Goal: Communication & Community: Participate in discussion

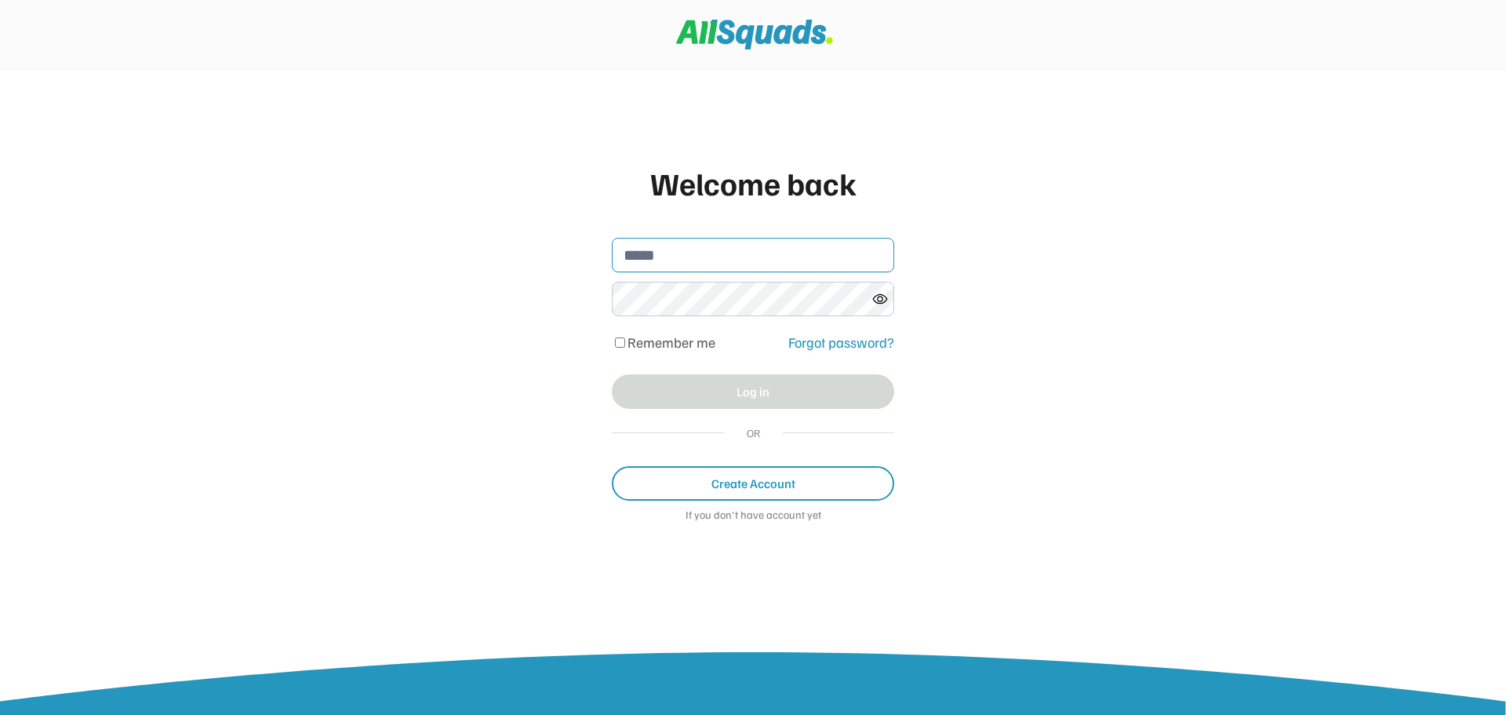
click at [685, 266] on input "email" at bounding box center [753, 255] width 282 height 35
type input "**********"
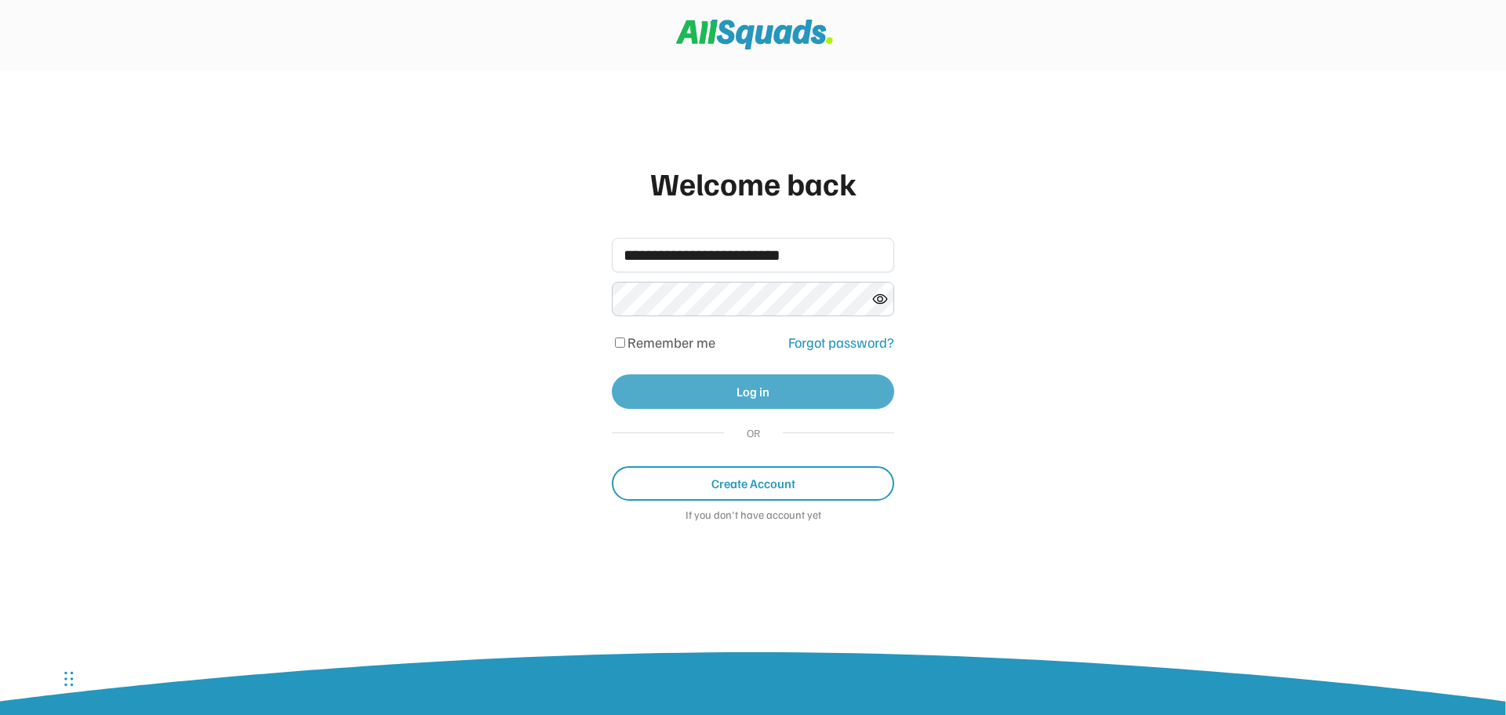
click at [719, 390] on button "Log in" at bounding box center [753, 391] width 282 height 35
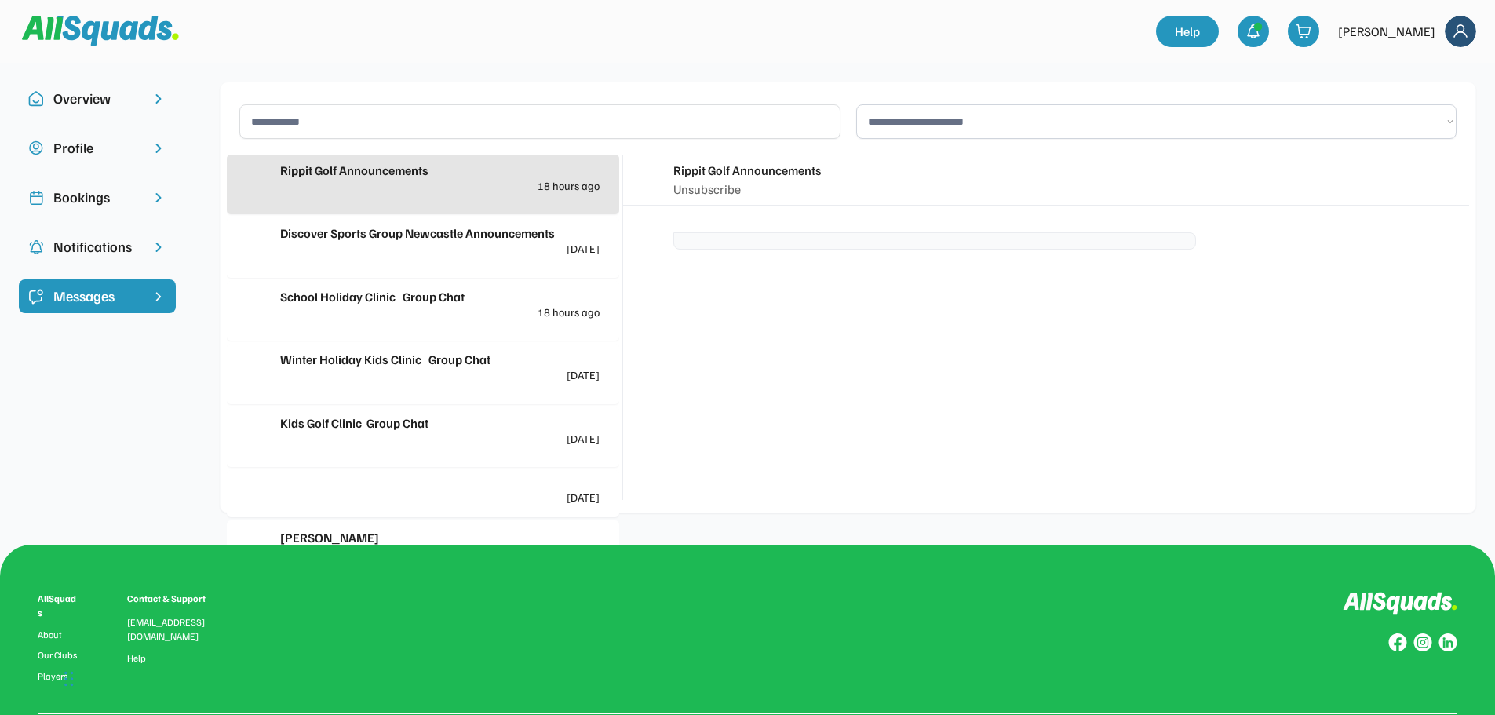
scroll to position [144, 0]
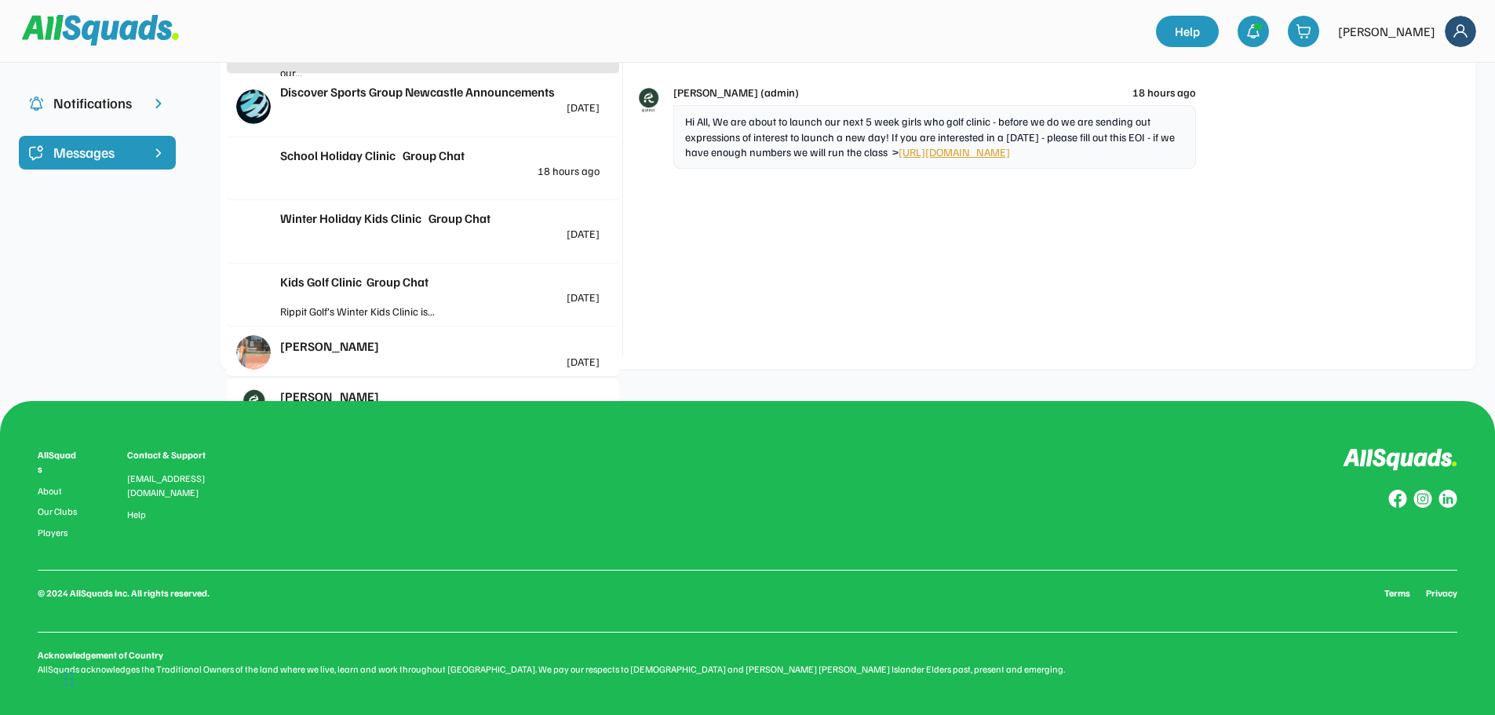
click at [1010, 149] on link "[URL][DOMAIN_NAME]" at bounding box center [953, 151] width 111 height 13
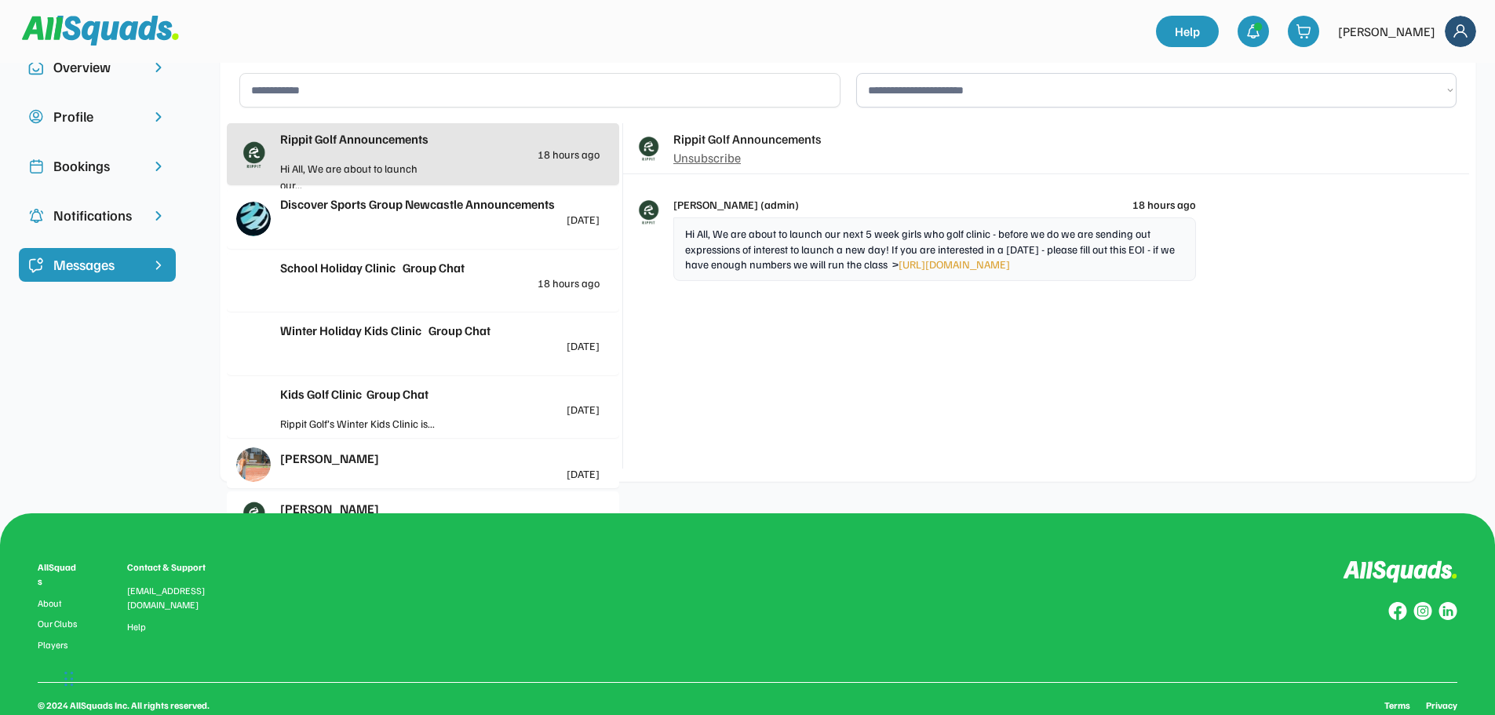
scroll to position [0, 0]
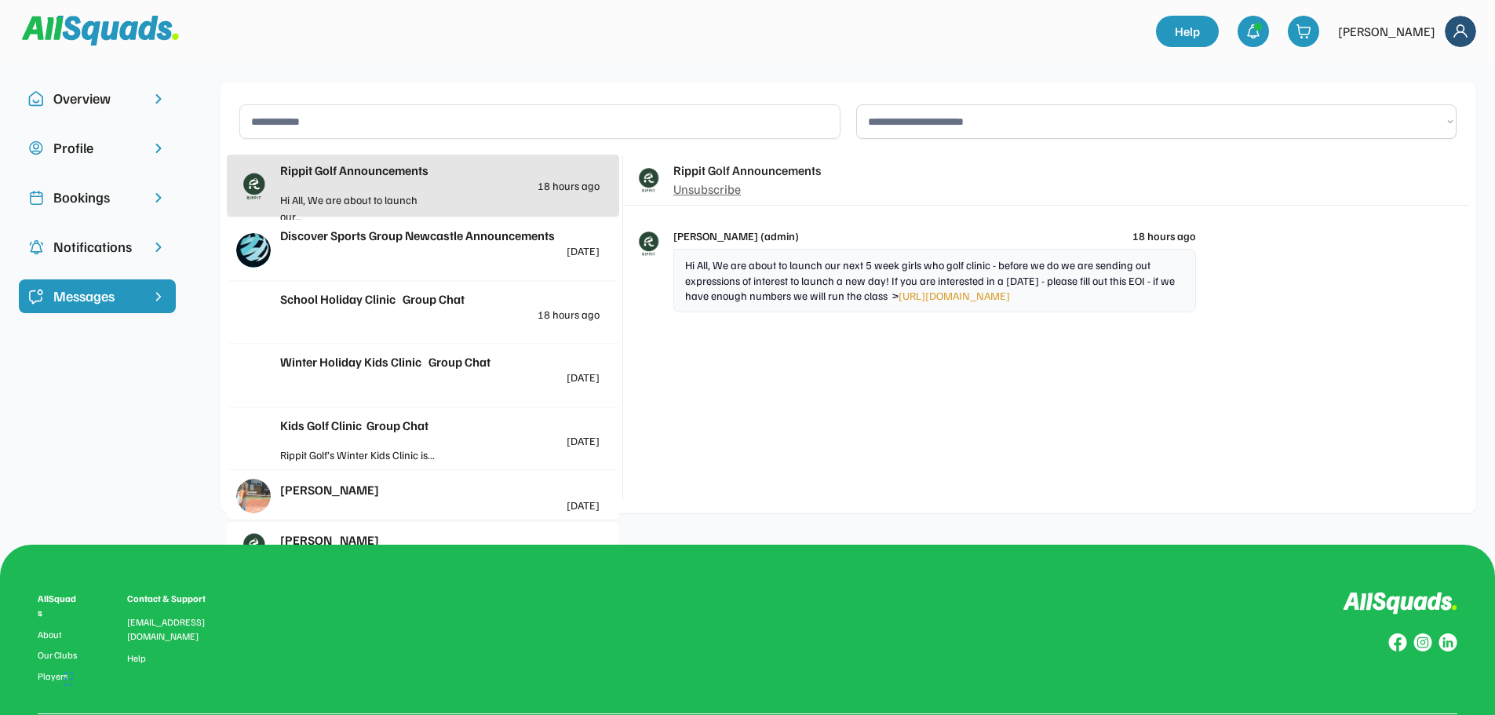
click at [450, 184] on div "Rippit Golf Announcements 18 hours ago" at bounding box center [439, 176] width 319 height 31
